Goal: Check status

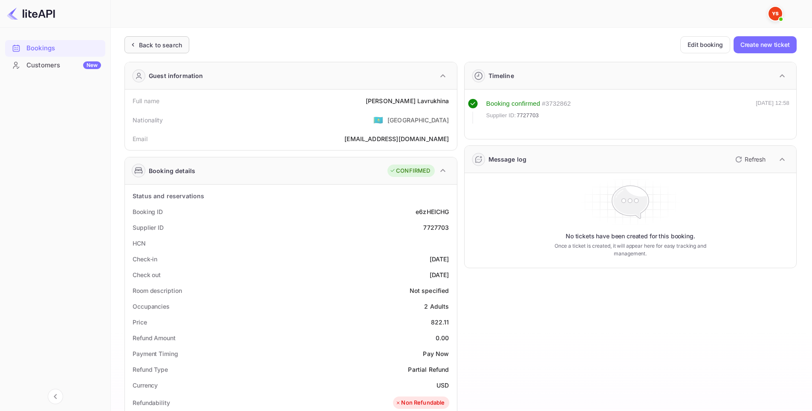
click at [155, 46] on div "Back to search" at bounding box center [160, 44] width 43 height 9
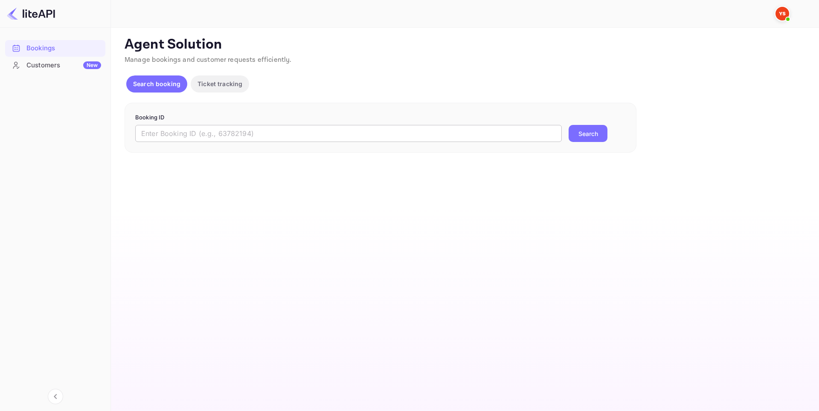
click at [281, 139] on input "text" at bounding box center [348, 133] width 426 height 17
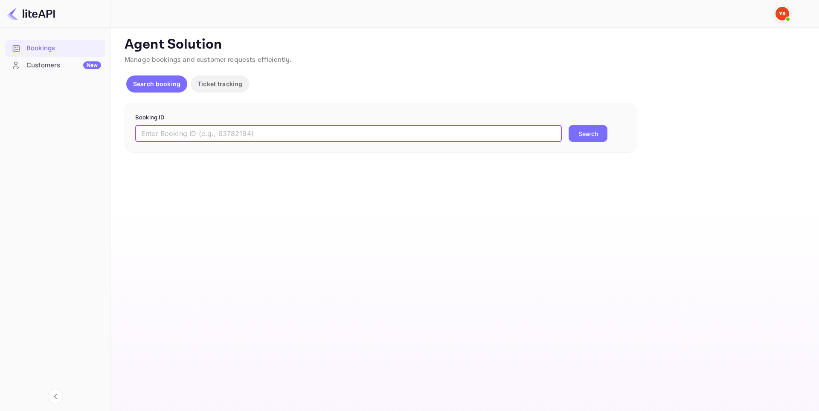
paste input "8842494"
type input "8842494"
click at [602, 138] on button "Search" at bounding box center [587, 133] width 39 height 17
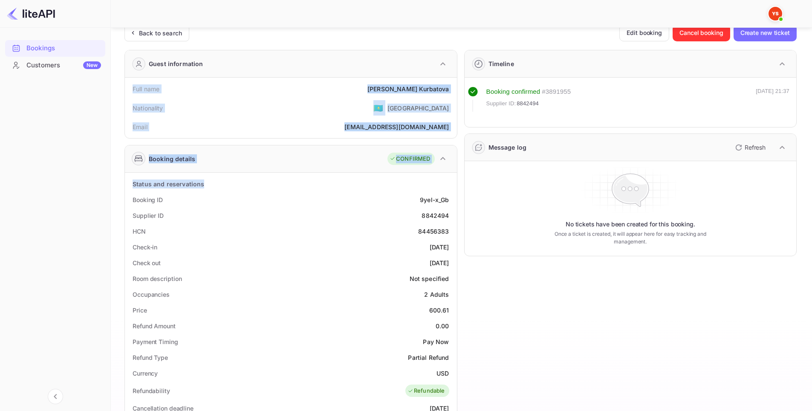
scroll to position [213, 0]
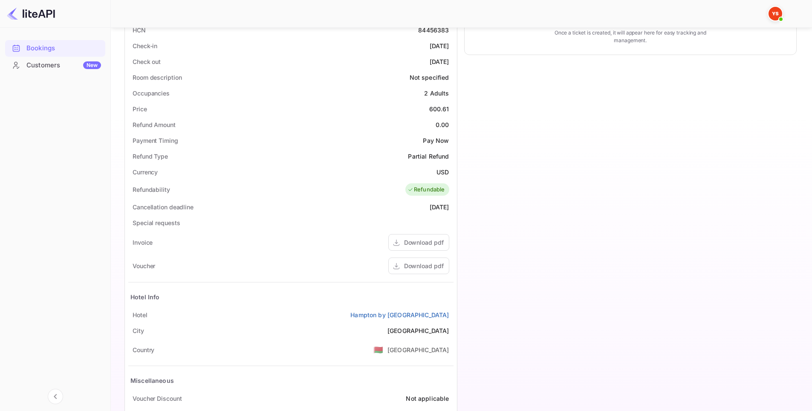
drag, startPoint x: 134, startPoint y: 103, endPoint x: 452, endPoint y: 314, distance: 381.3
click at [452, 314] on div "Guest information Full name [PERSON_NAME] Nationality 🇰🇿 [DEMOGRAPHIC_DATA] Ema…" at bounding box center [288, 145] width 340 height 606
copy div "Full name [PERSON_NAME] Nationality 🇰🇿 [DEMOGRAPHIC_DATA] Email [EMAIL_ADDRESS]…"
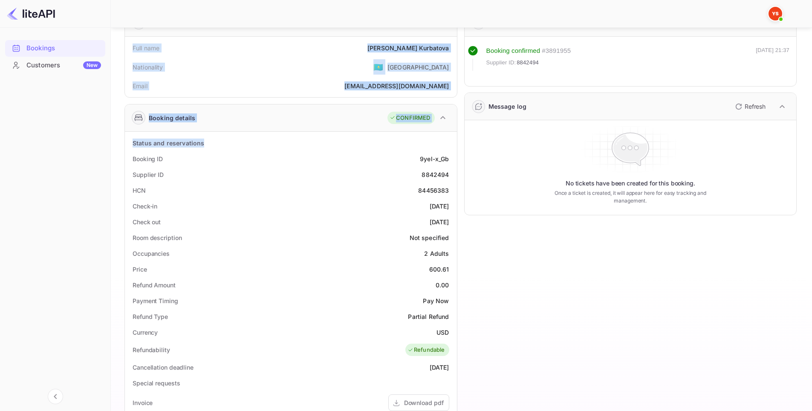
scroll to position [54, 0]
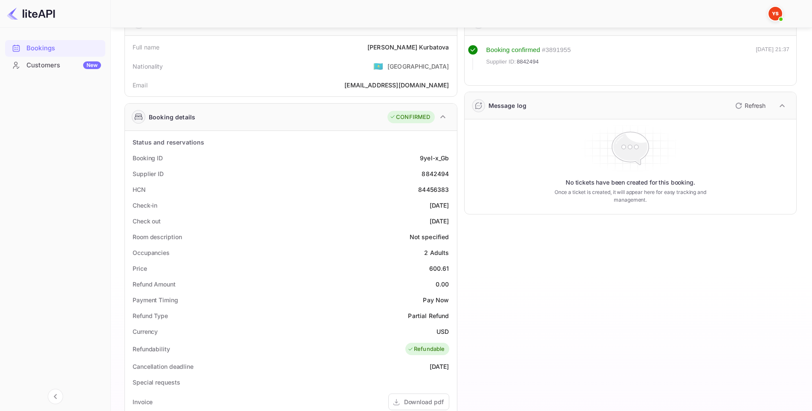
click at [650, 277] on div "Timeline Booking confirmed # 3891955 Supplier ID: 8842494 [DATE] 21:37 Message …" at bounding box center [627, 304] width 340 height 606
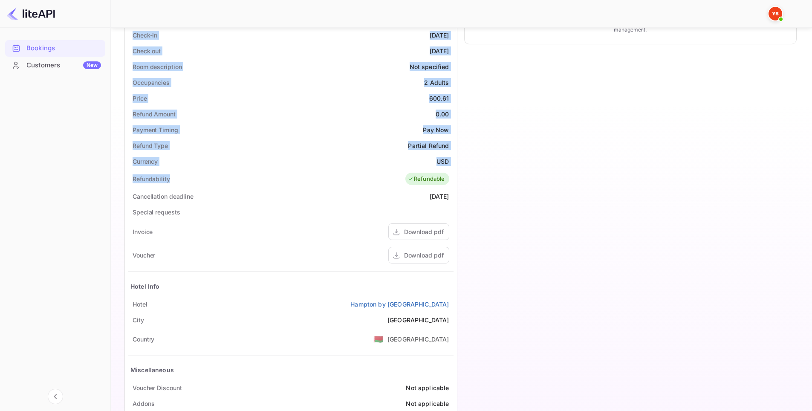
scroll to position [224, 0]
drag, startPoint x: 129, startPoint y: 140, endPoint x: 451, endPoint y: 302, distance: 360.7
click at [452, 302] on div "Status and reservations Booking ID 9yel-x_Gb Supplier ID 8842494 HCN 84456383 C…" at bounding box center [291, 195] width 332 height 470
copy div "Status and reservations Booking ID 9yel-x_Gb Supplier ID 8842494 HCN 84456383 C…"
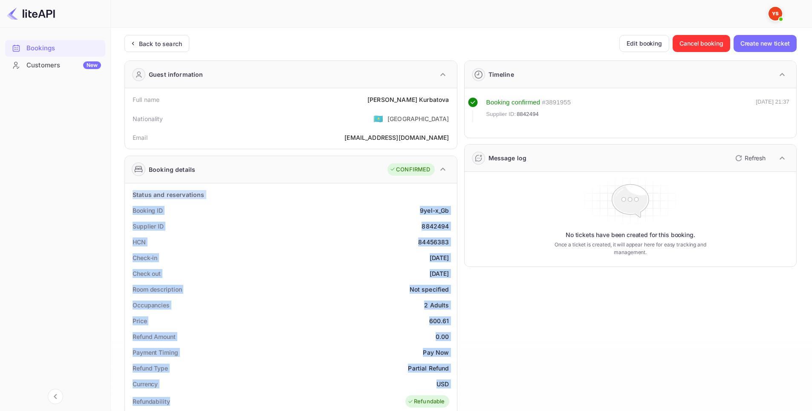
scroll to position [0, 0]
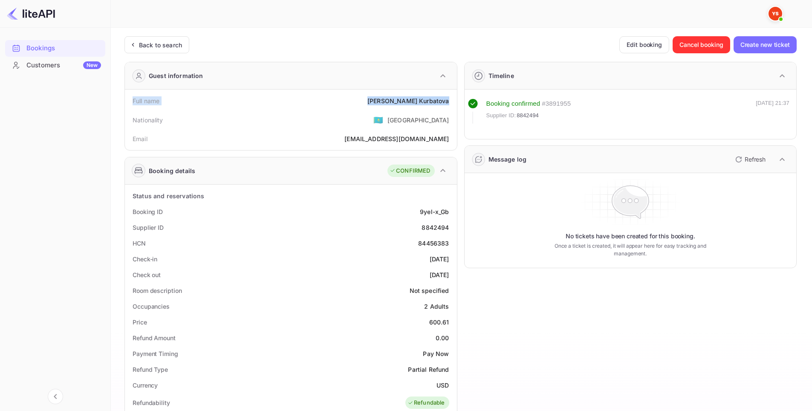
drag, startPoint x: 128, startPoint y: 101, endPoint x: 449, endPoint y: 99, distance: 321.0
click at [449, 99] on div "Full name [PERSON_NAME] Nationality 🇰🇿 [DEMOGRAPHIC_DATA] Email [EMAIL_ADDRESS]…" at bounding box center [291, 120] width 332 height 61
copy div "Full name [PERSON_NAME]"
click at [115, 102] on div "Unsaved Changes Ticket Affiliate URL [URL][DOMAIN_NAME] Business partner name N…" at bounding box center [456, 344] width 691 height 633
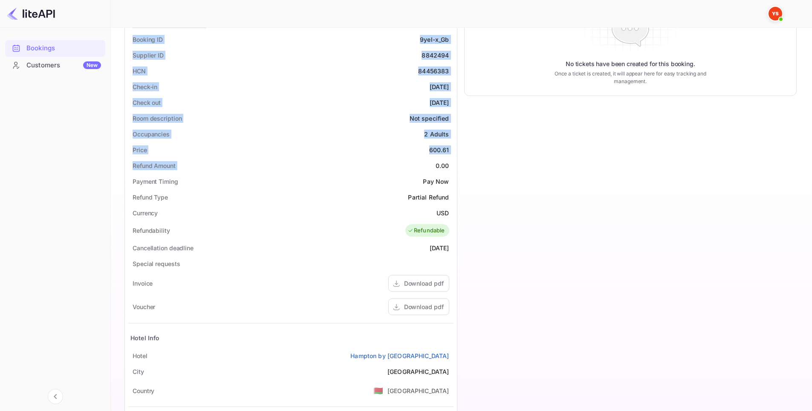
scroll to position [213, 0]
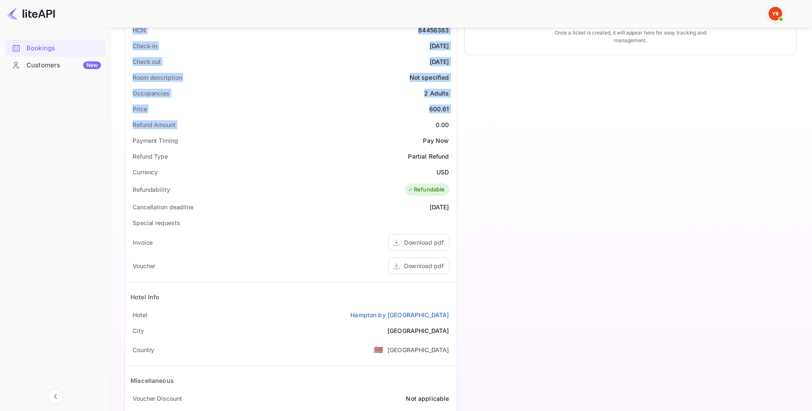
drag, startPoint x: 120, startPoint y: 97, endPoint x: 452, endPoint y: 310, distance: 395.0
click at [452, 310] on div "Unsaved Changes Ticket Affiliate URL [URL][DOMAIN_NAME] Business partner name N…" at bounding box center [456, 131] width 691 height 633
copy div "Full name [PERSON_NAME] Nationality 🇰🇿 [DEMOGRAPHIC_DATA] Email [EMAIL_ADDRESS]…"
